Goal: Task Accomplishment & Management: Manage account settings

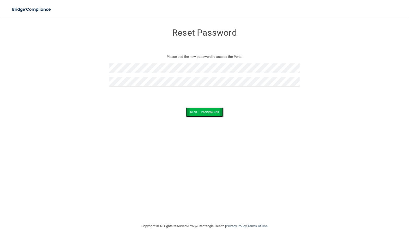
click at [210, 109] on button "Reset Password" at bounding box center [205, 112] width 38 height 10
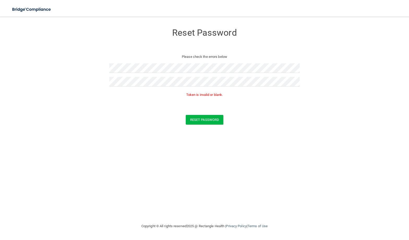
click at [196, 94] on p "Token is invalid or blank." at bounding box center [204, 95] width 190 height 6
click at [238, 103] on form "Reset Password Please check the errors below Token is invalid or blank. Reset P…" at bounding box center [204, 76] width 388 height 109
click at [194, 121] on button "Reset Password" at bounding box center [205, 120] width 38 height 10
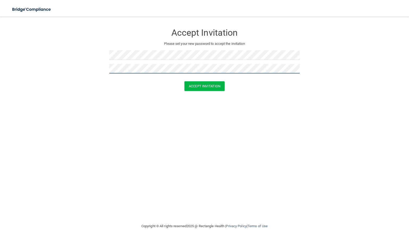
click at [184, 81] on button "Accept Invitation" at bounding box center [204, 86] width 40 height 10
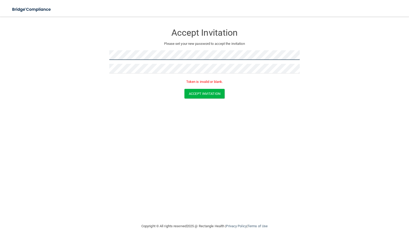
click at [101, 50] on form "Accept Invitation Please set your new password to accept the invitation Token i…" at bounding box center [204, 63] width 388 height 83
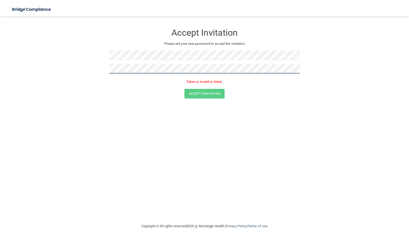
click at [96, 66] on form "Accept Invitation Please set your new password to accept the invitation Token i…" at bounding box center [204, 63] width 388 height 83
click at [184, 89] on button "Accept Invitation" at bounding box center [204, 94] width 40 height 10
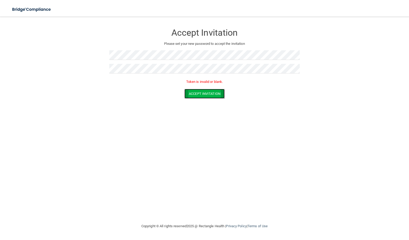
click at [218, 96] on button "Accept Invitation" at bounding box center [204, 94] width 40 height 10
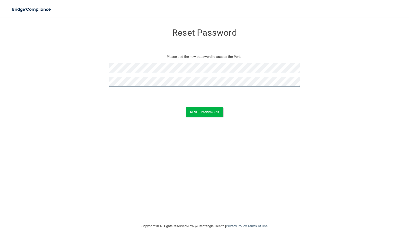
click at [186, 107] on button "Reset Password" at bounding box center [205, 112] width 38 height 10
